Goal: Task Accomplishment & Management: Manage account settings

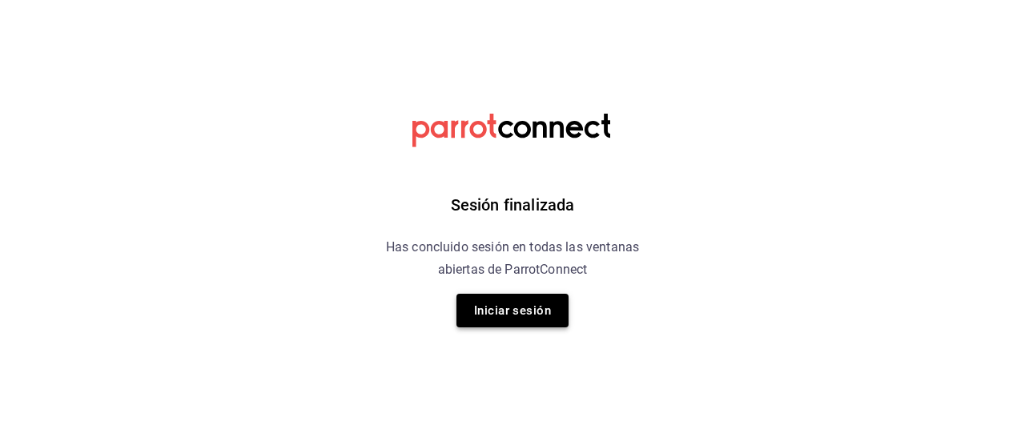
click at [531, 297] on button "Iniciar sesión" at bounding box center [512, 311] width 112 height 34
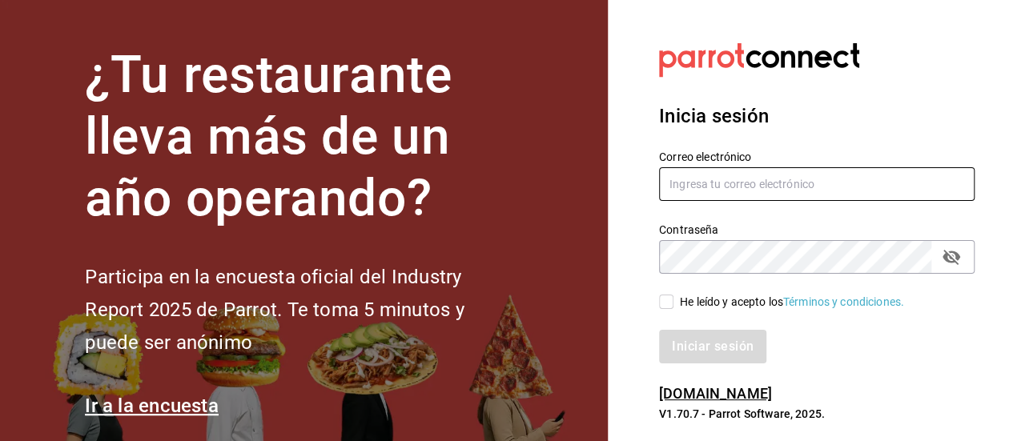
click at [724, 173] on input "text" at bounding box center [816, 184] width 315 height 34
type input "anel@mantelyservilleta.com"
click at [670, 299] on input "He leído y acepto los Términos y condiciones." at bounding box center [666, 302] width 14 height 14
checkbox input "true"
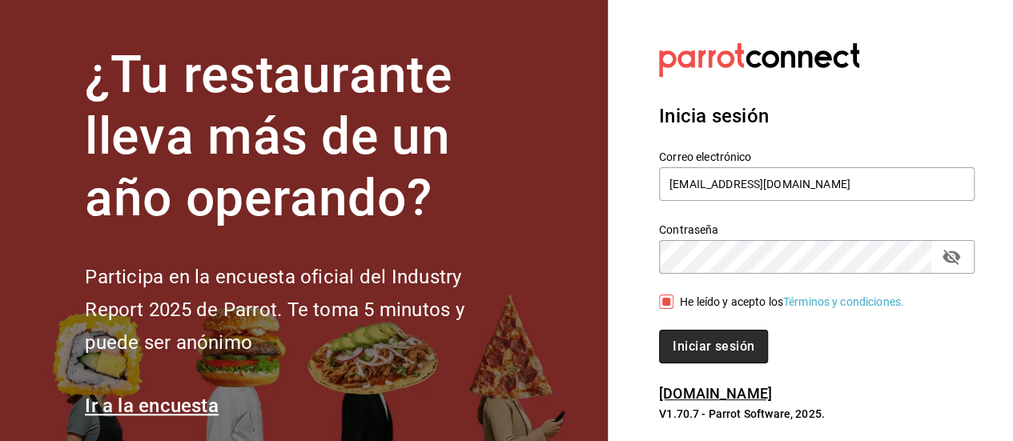
click at [693, 338] on button "Iniciar sesión" at bounding box center [713, 347] width 109 height 34
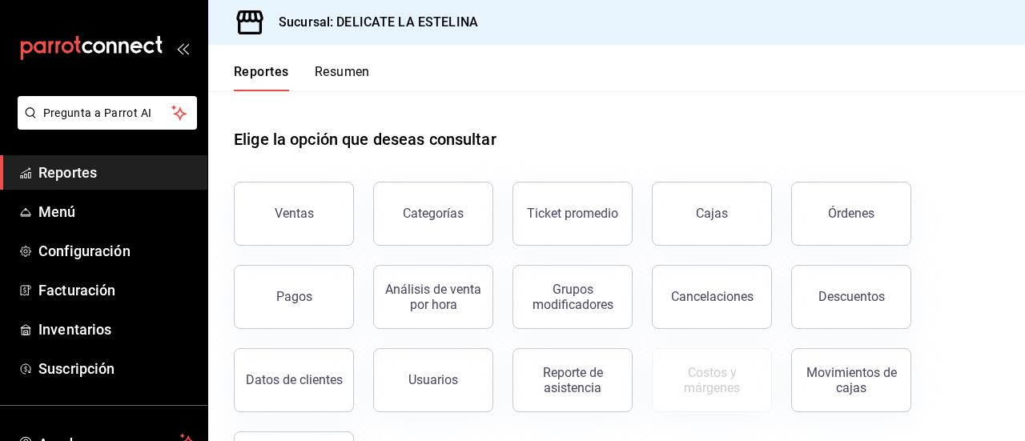
scroll to position [79, 0]
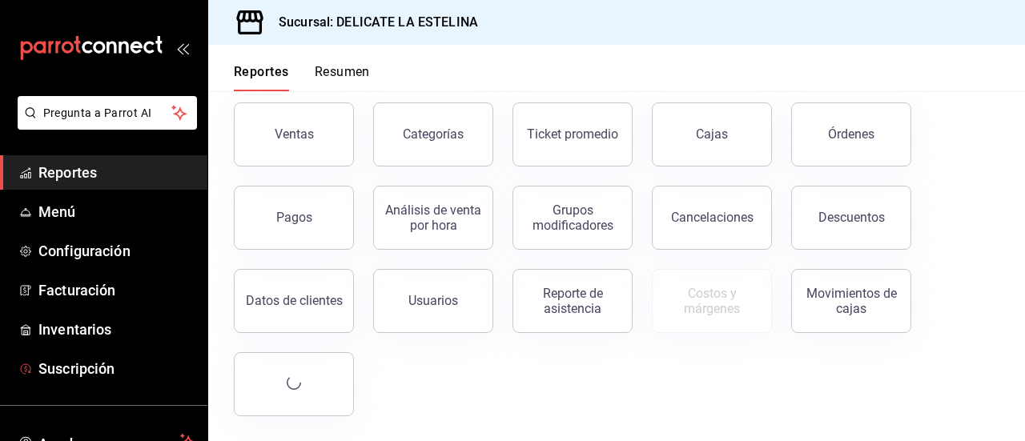
click at [71, 367] on span "Suscripción" at bounding box center [116, 369] width 156 height 22
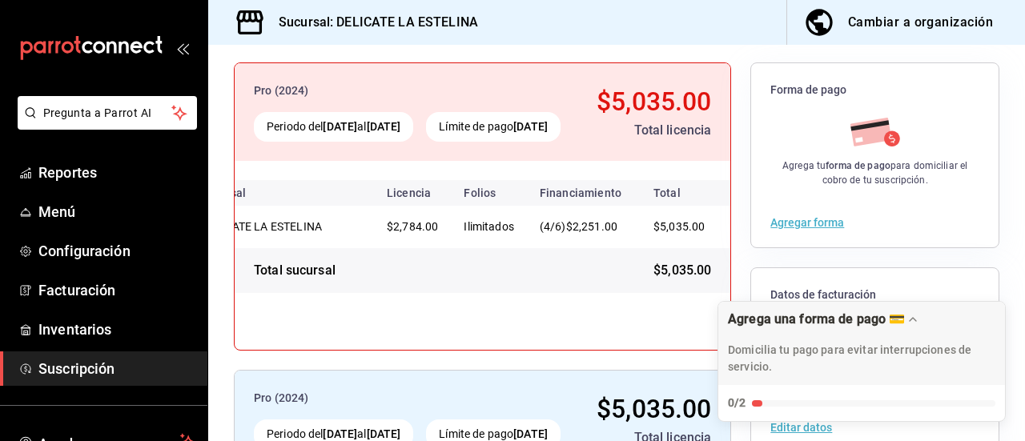
scroll to position [58, 0]
